Goal: Check status: Check status

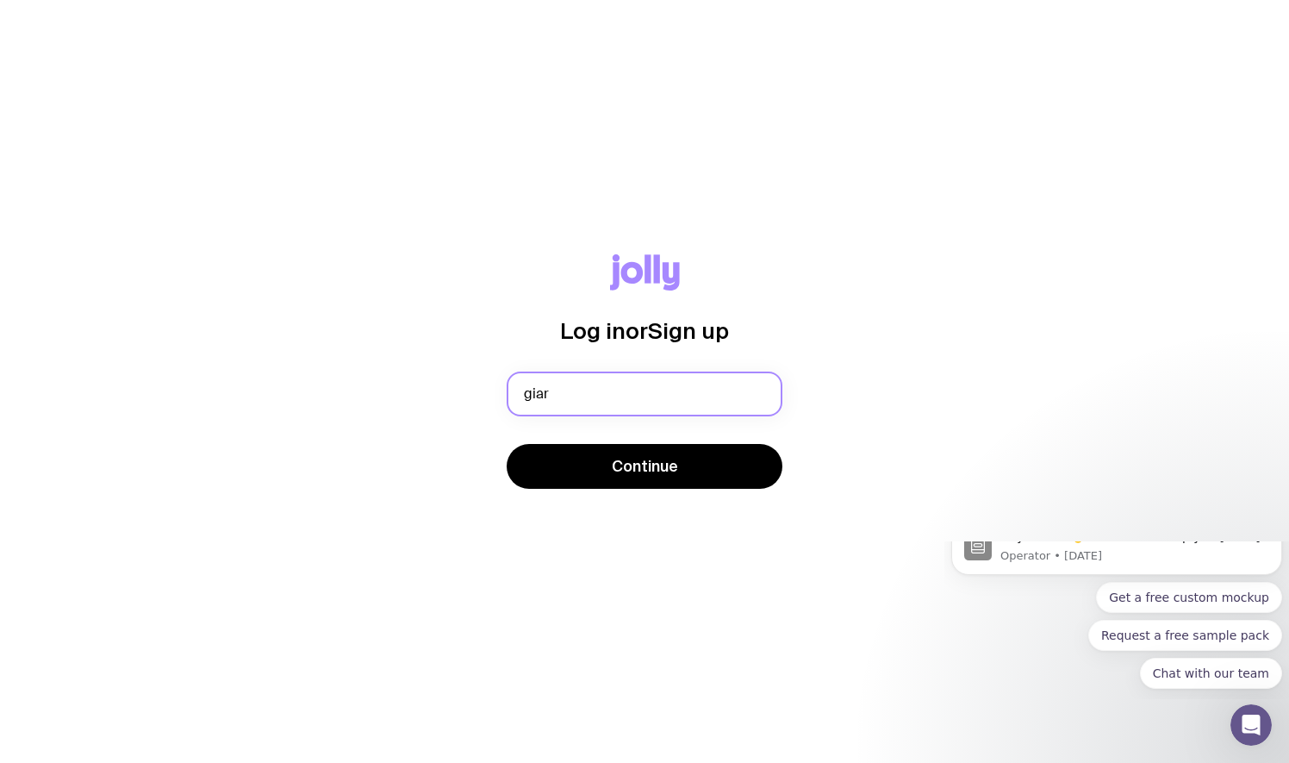
click at [507, 444] on button "Continue" at bounding box center [645, 466] width 276 height 45
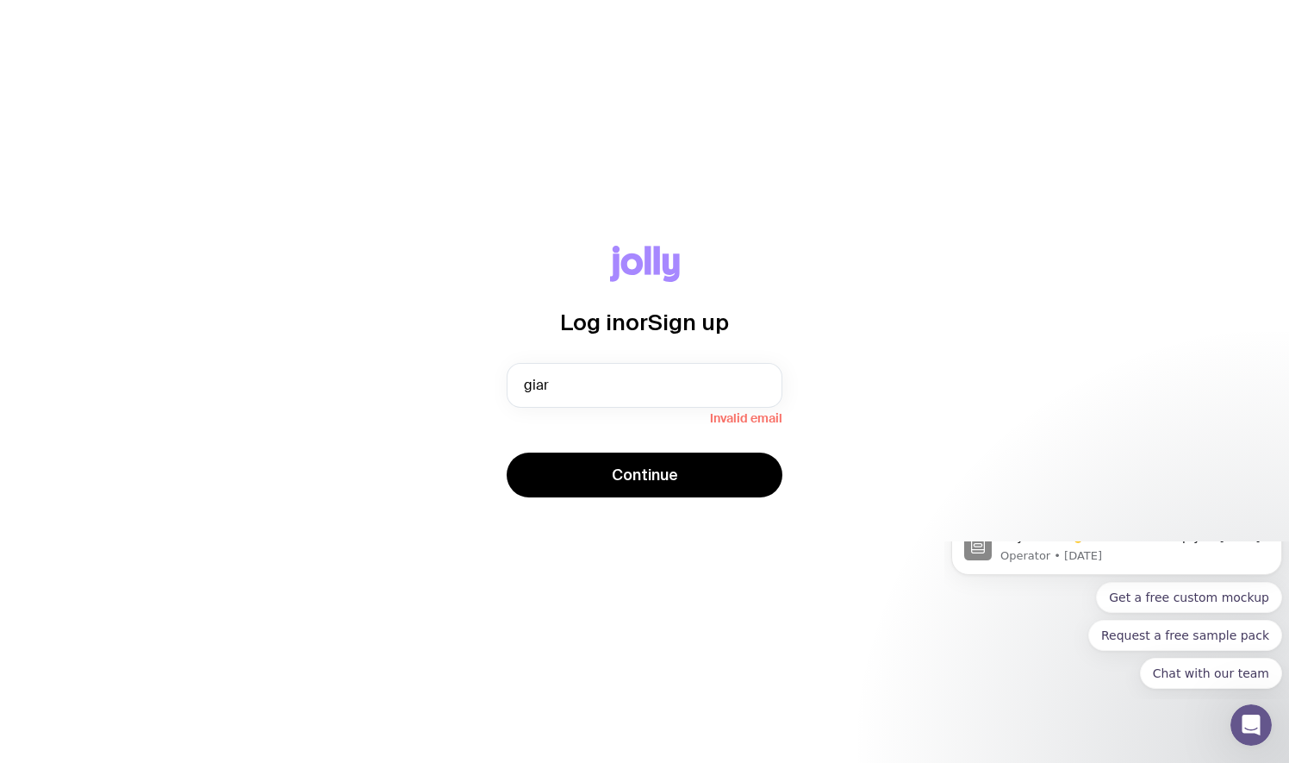
click at [960, 419] on div "Log in or Sign up giar Invalid email Continue" at bounding box center [644, 382] width 1206 height 272
click at [582, 386] on input "giar" at bounding box center [645, 385] width 276 height 45
type input "[EMAIL_ADDRESS][DOMAIN_NAME]"
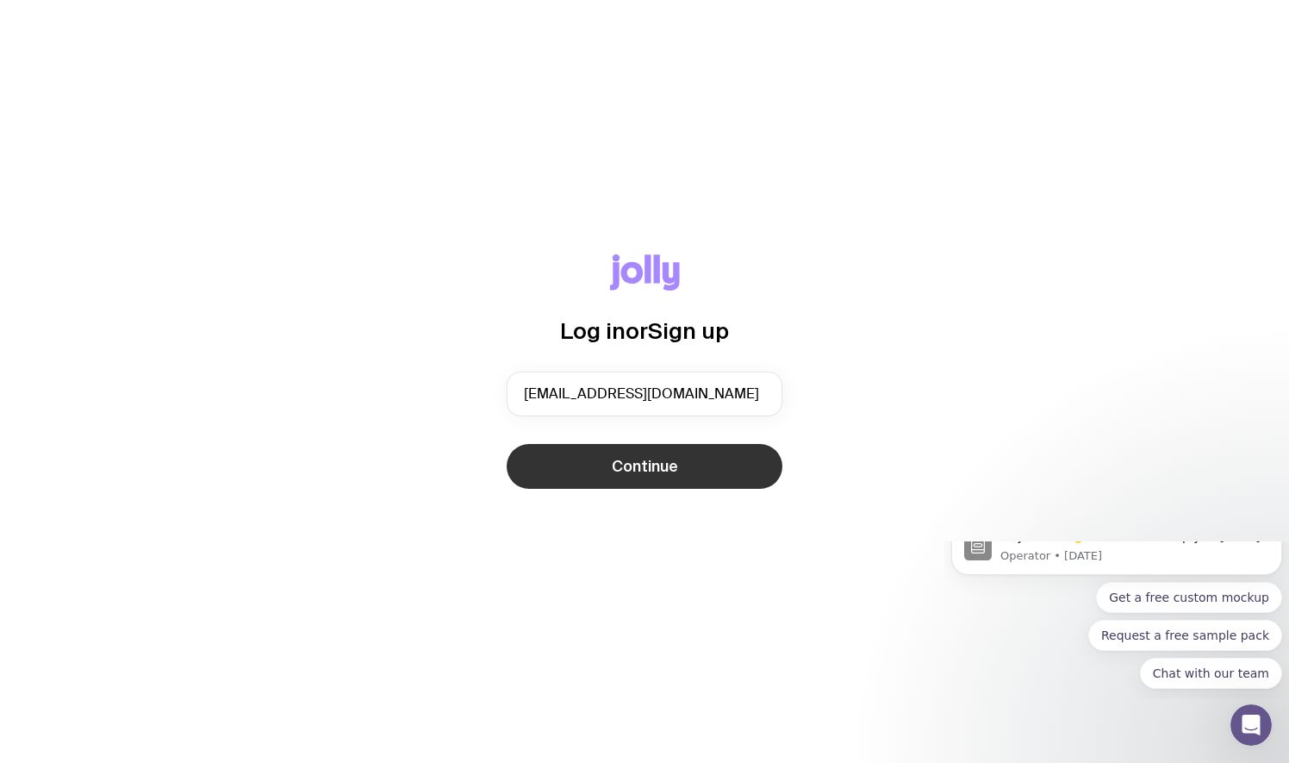
click at [615, 452] on button "Continue" at bounding box center [645, 466] width 276 height 45
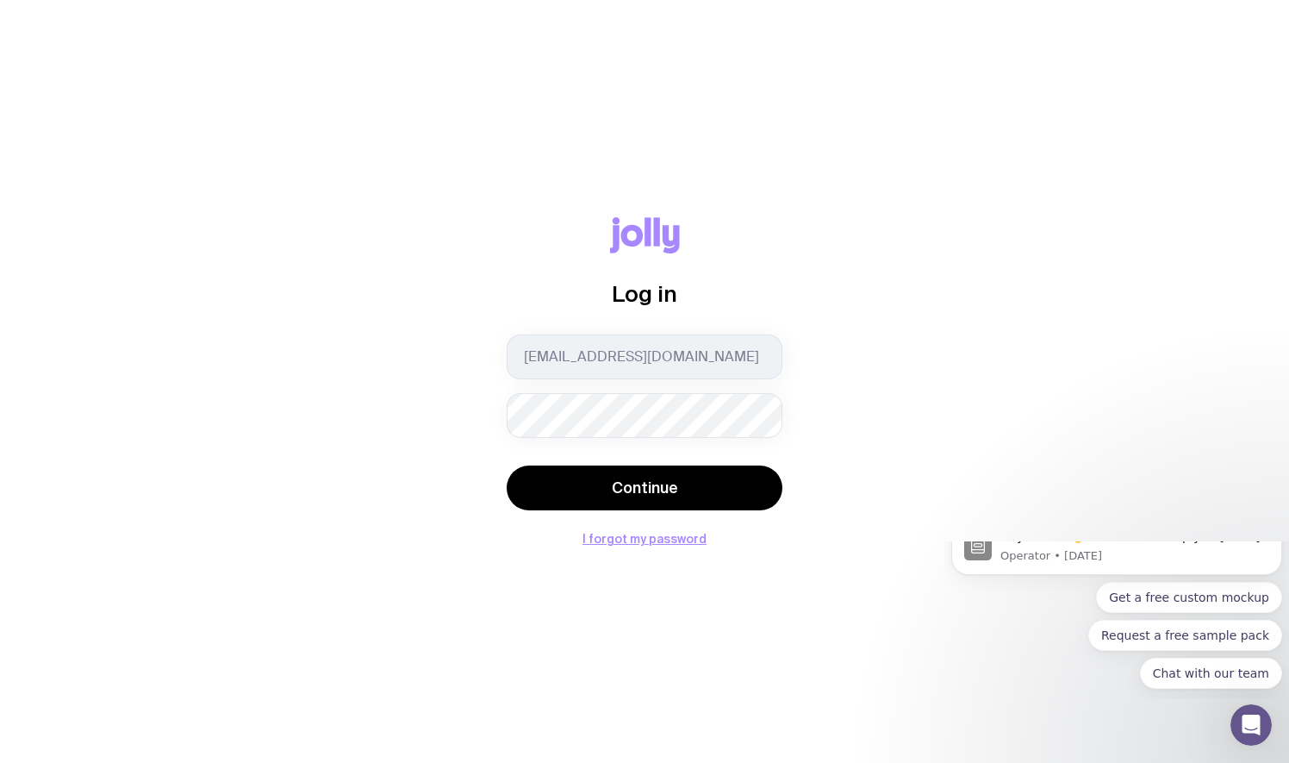
click at [507, 465] on button "Continue" at bounding box center [645, 487] width 276 height 45
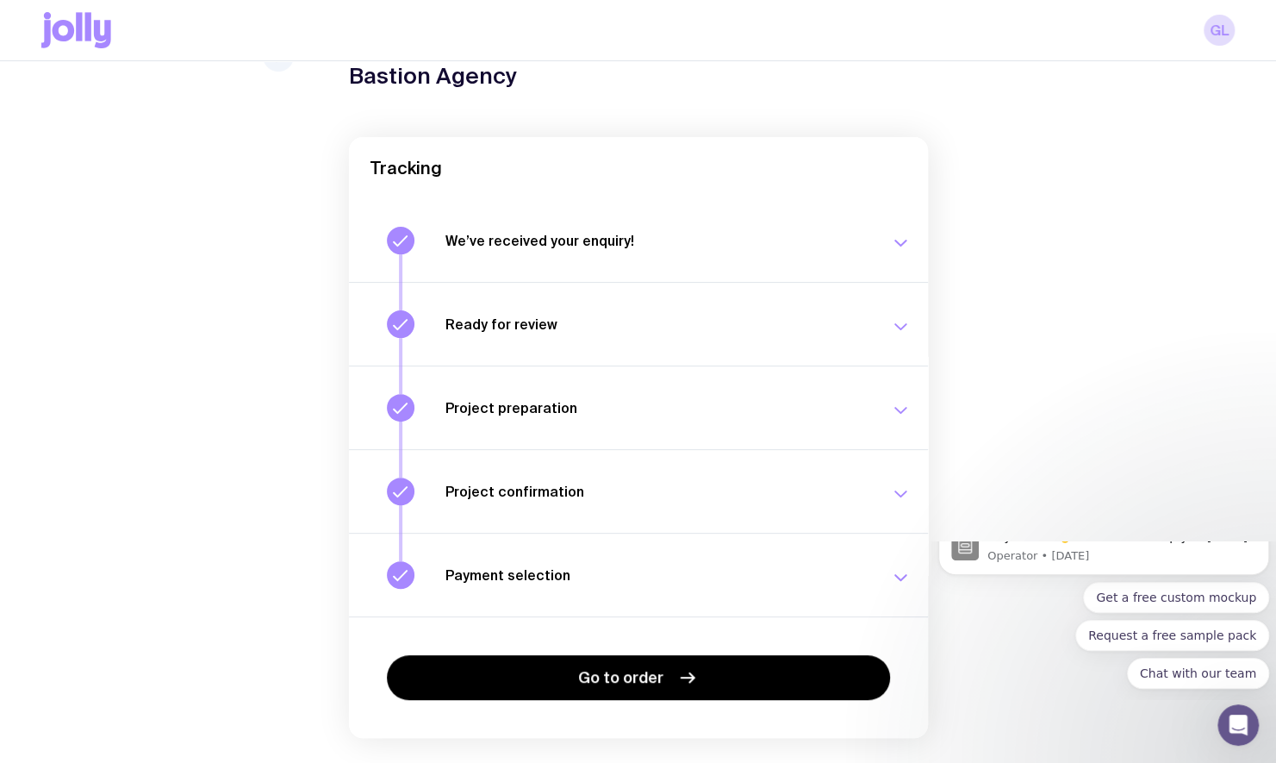
scroll to position [131, 0]
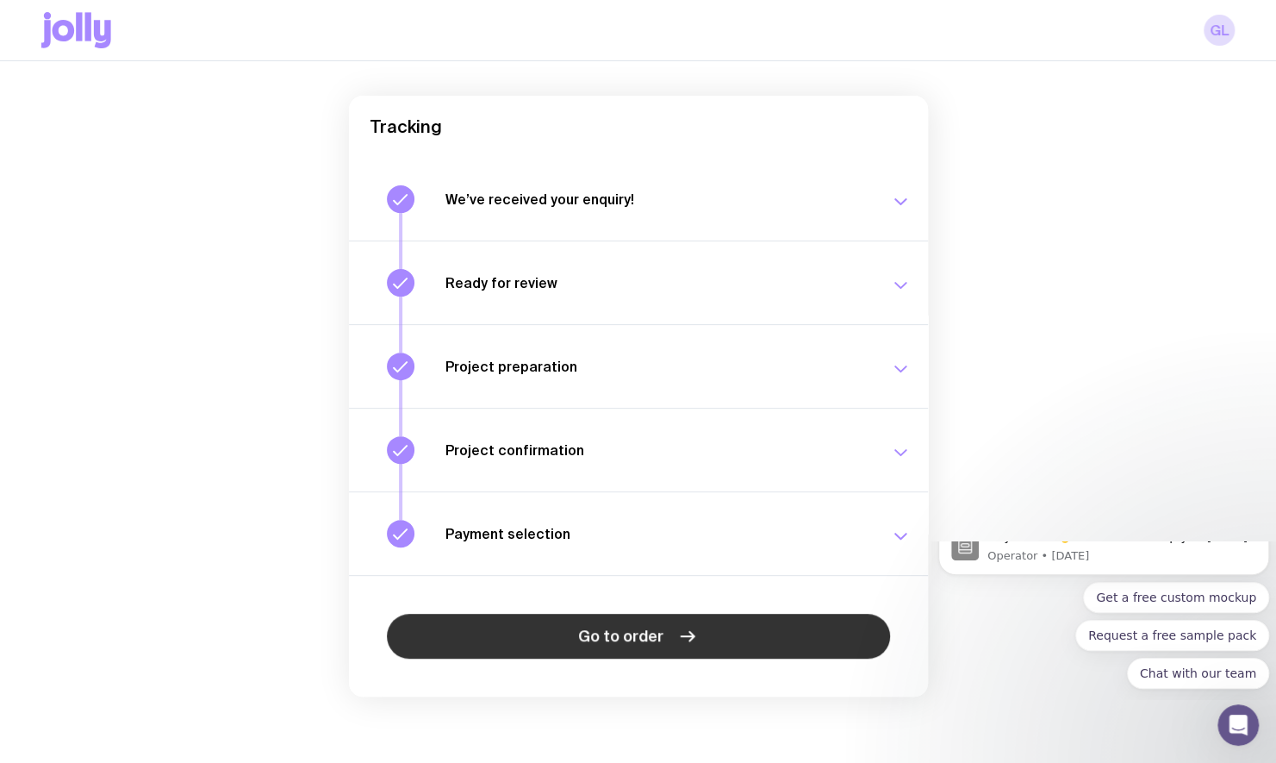
click at [675, 620] on link "Go to order" at bounding box center [638, 635] width 503 height 45
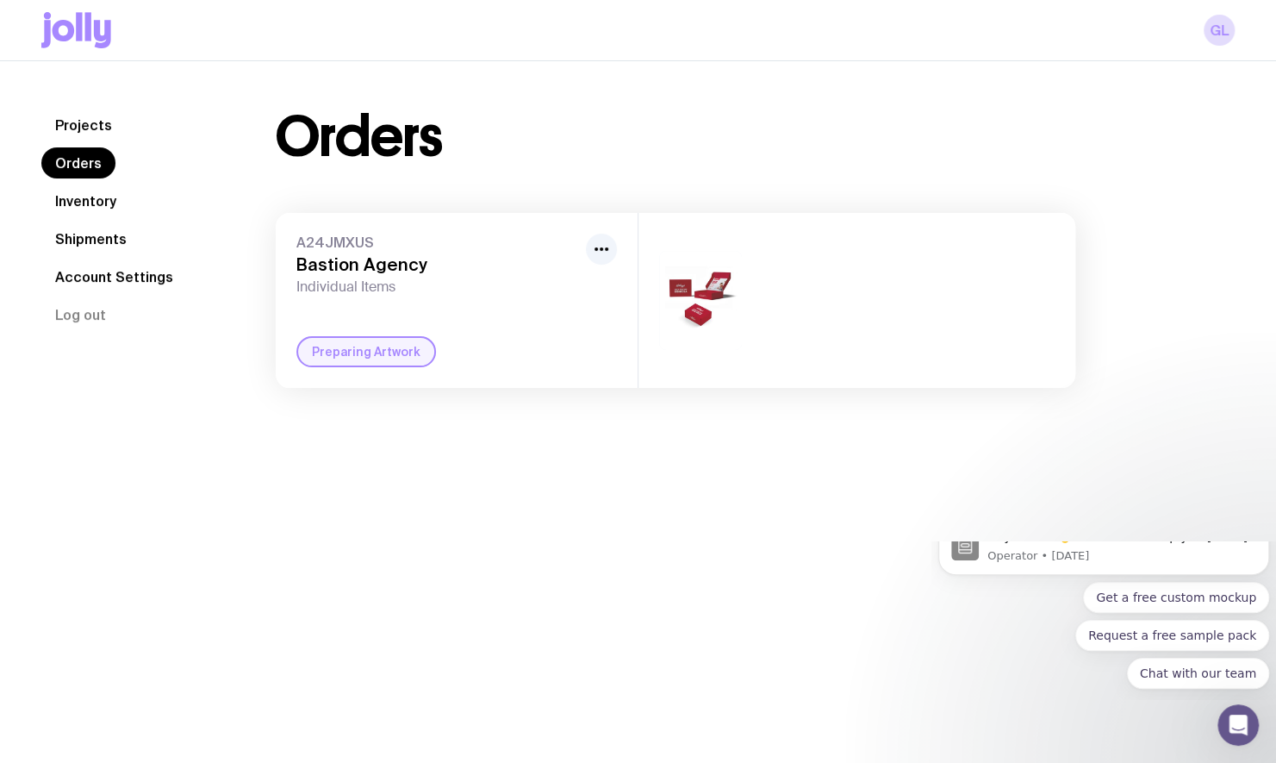
click at [78, 118] on link "Projects" at bounding box center [83, 124] width 84 height 31
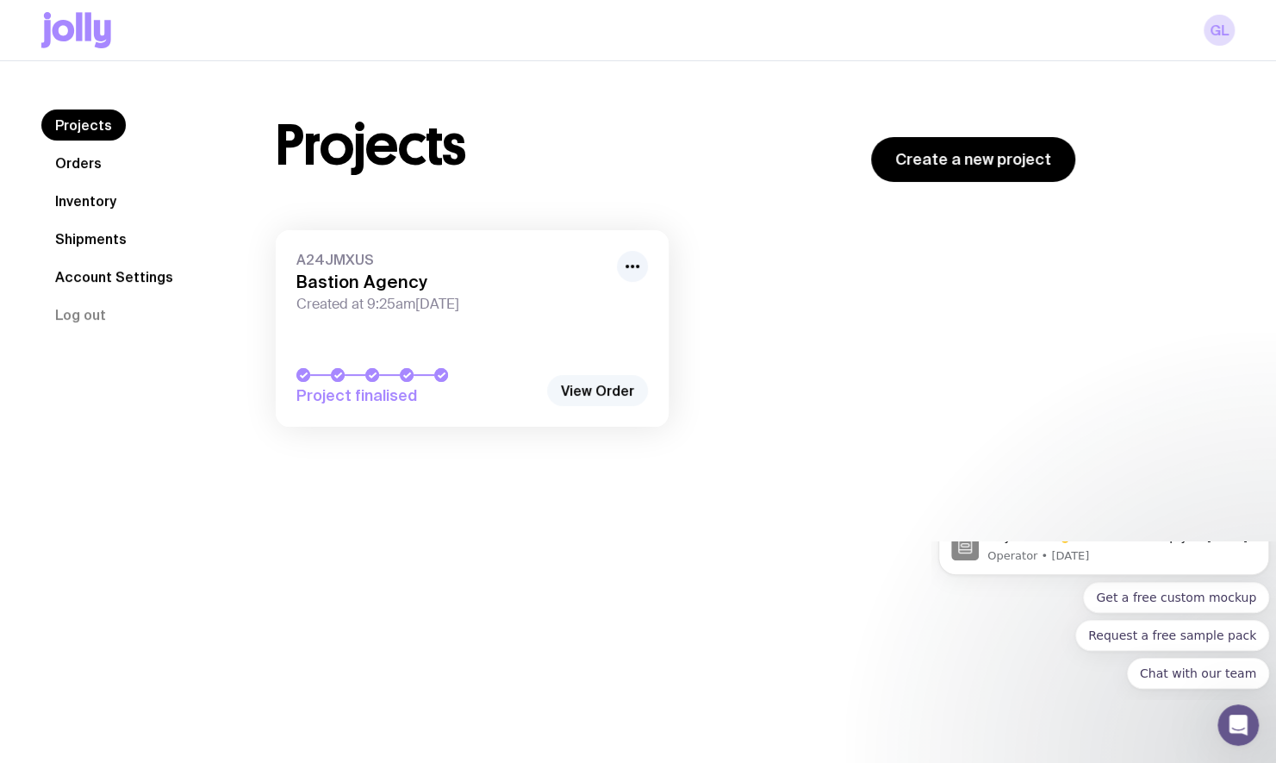
click at [620, 381] on link "View Order" at bounding box center [597, 390] width 101 height 31
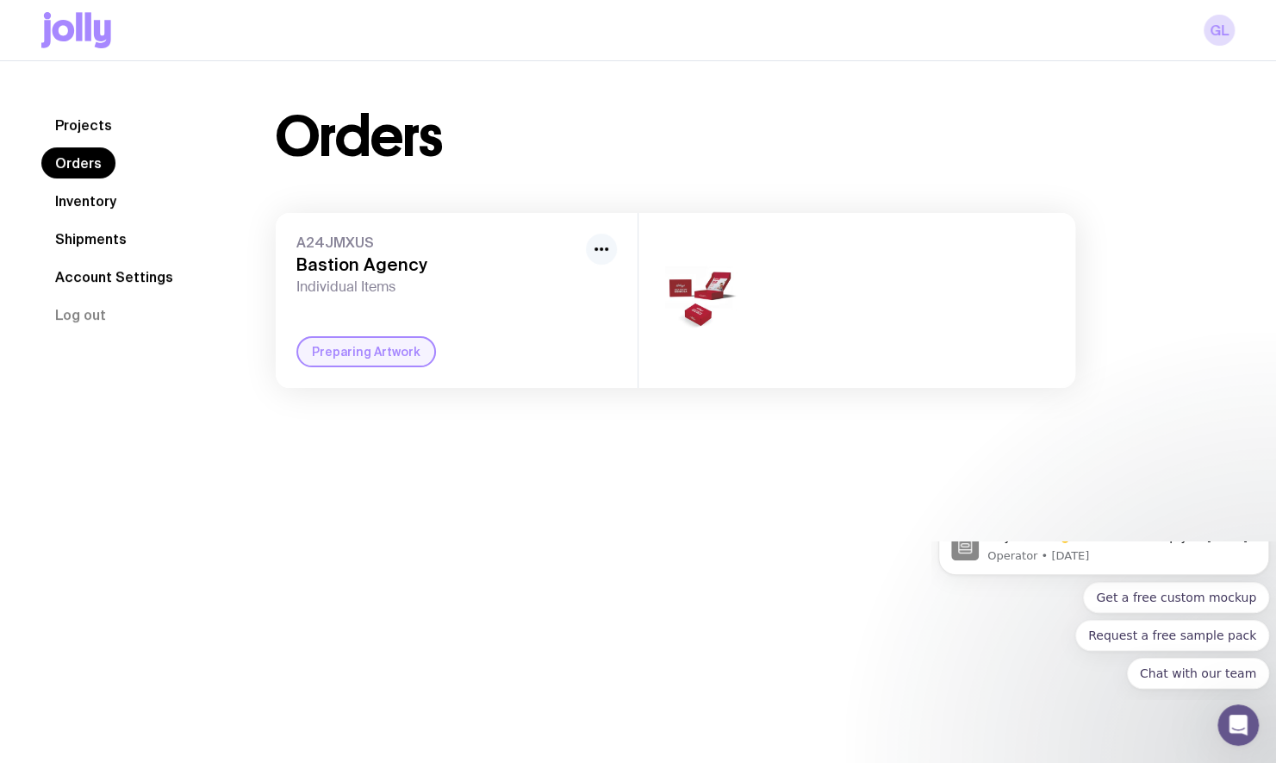
click at [591, 252] on icon "button" at bounding box center [601, 249] width 21 height 21
click at [600, 245] on icon "button" at bounding box center [601, 249] width 21 height 21
click at [88, 202] on link "Inventory" at bounding box center [85, 200] width 89 height 31
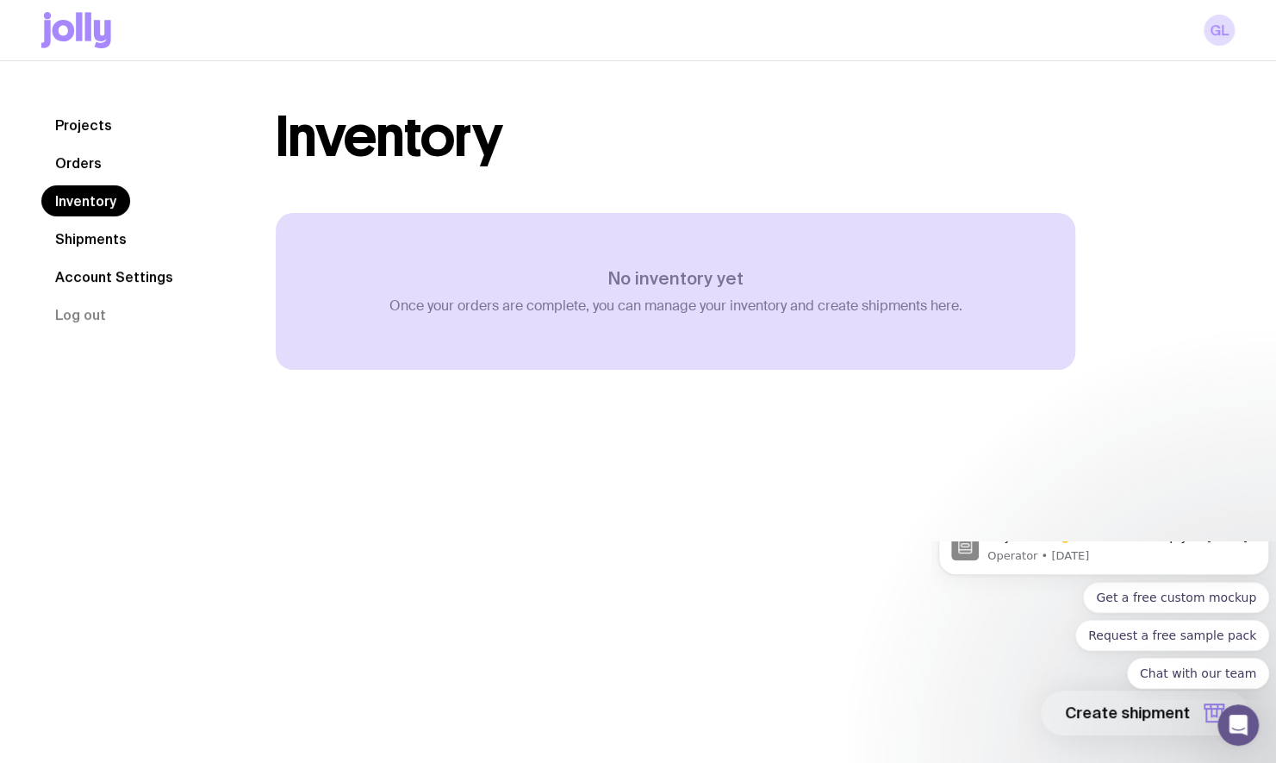
click at [75, 241] on link "Shipments" at bounding box center [90, 238] width 99 height 31
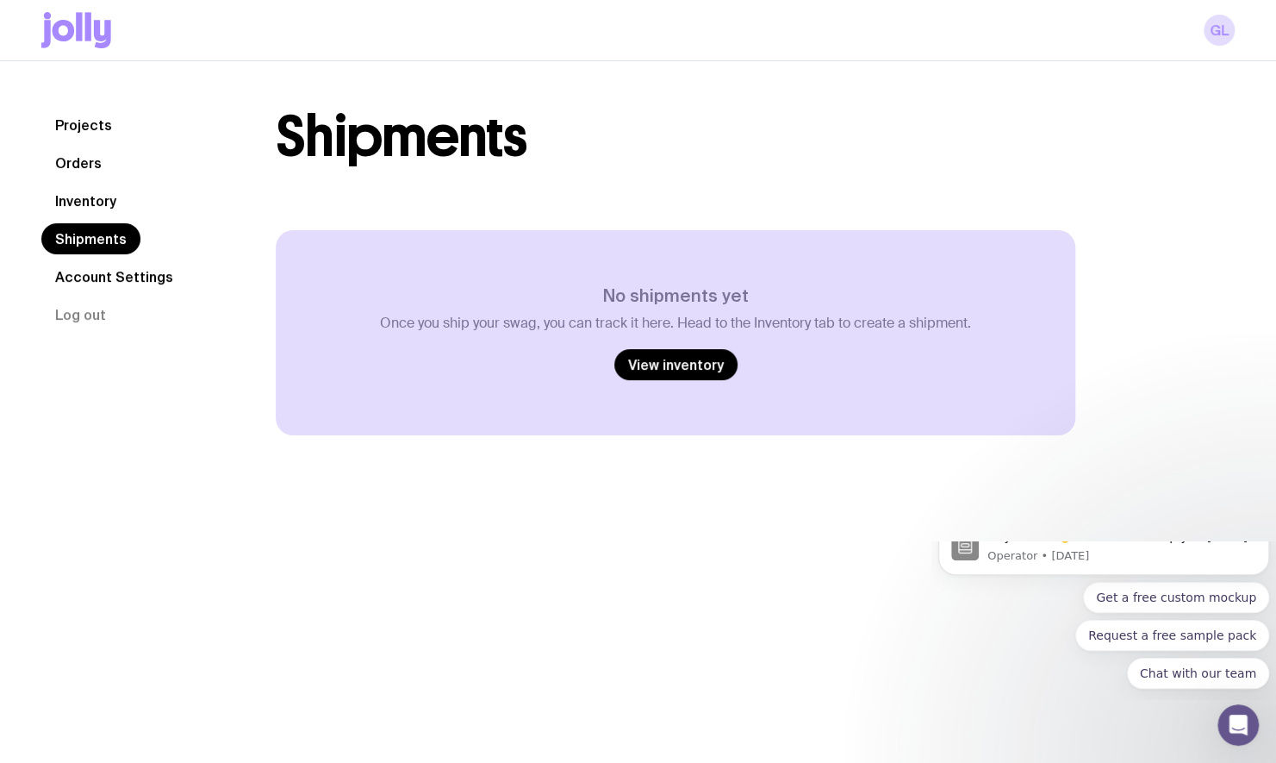
click at [81, 159] on link "Orders" at bounding box center [78, 162] width 74 height 31
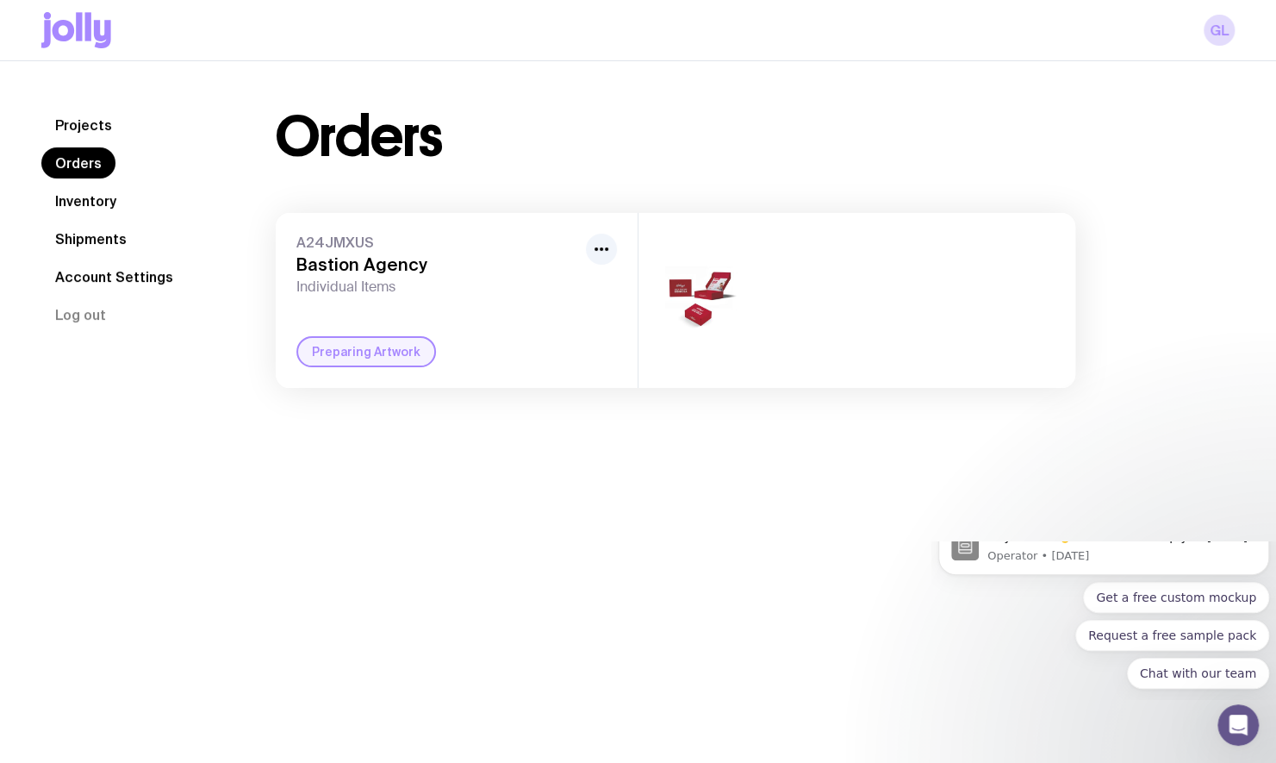
click at [631, 243] on div "A24JMXUS Bastion Agency Individual Items Preparing Artwork" at bounding box center [457, 300] width 362 height 175
click at [611, 245] on icon "button" at bounding box center [601, 249] width 21 height 21
click at [338, 364] on div "Preparing Artwork" at bounding box center [366, 351] width 140 height 31
click at [351, 348] on div "Preparing Artwork" at bounding box center [366, 351] width 140 height 31
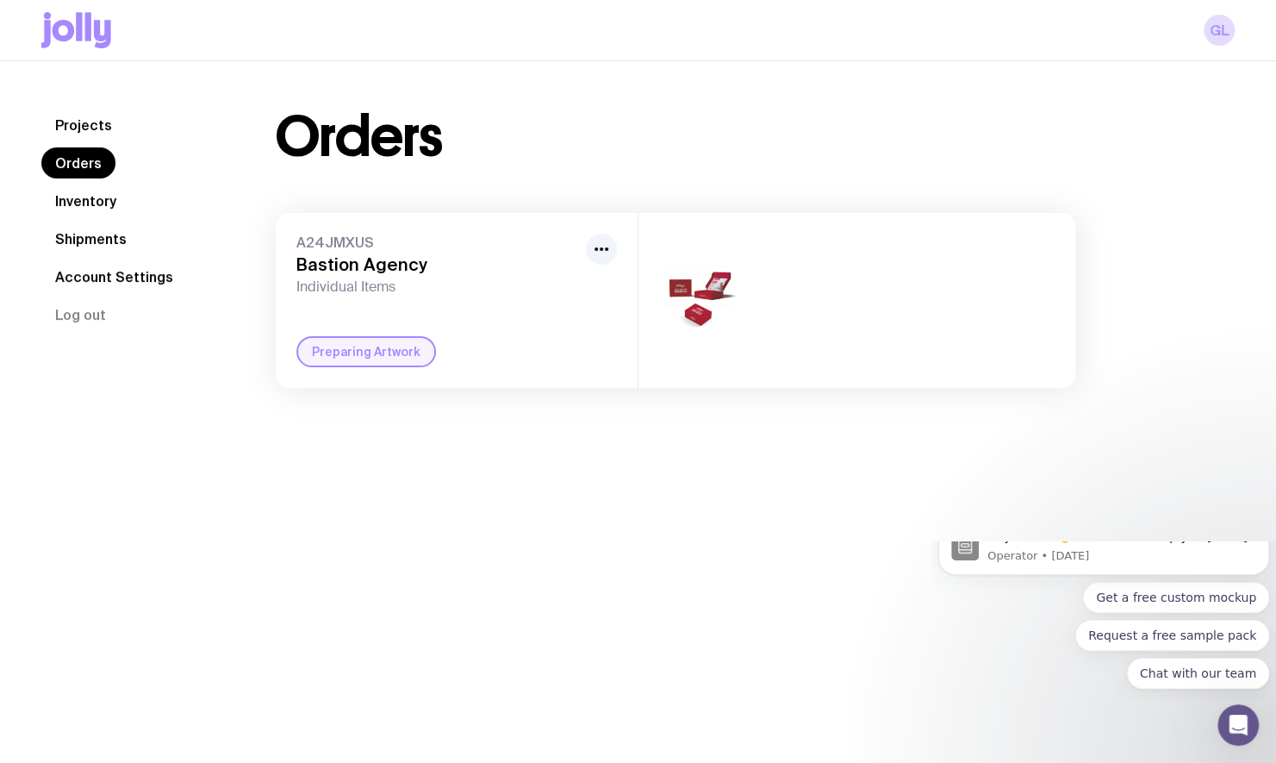
click at [775, 289] on div at bounding box center [856, 300] width 437 height 175
click at [714, 289] on img at bounding box center [700, 300] width 83 height 99
